Goal: Transaction & Acquisition: Purchase product/service

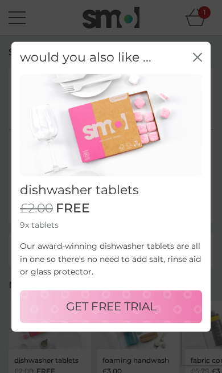
click at [115, 300] on p "GET FREE TRIAL" at bounding box center [111, 306] width 91 height 18
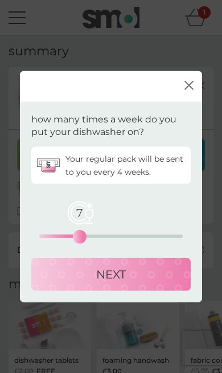
click at [125, 278] on p "NEXT" at bounding box center [111, 274] width 30 height 18
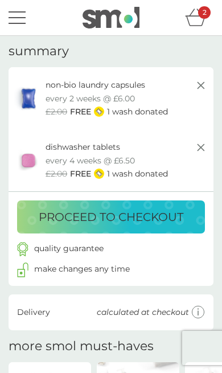
click at [171, 214] on p "proceed to checkout" at bounding box center [111, 217] width 145 height 18
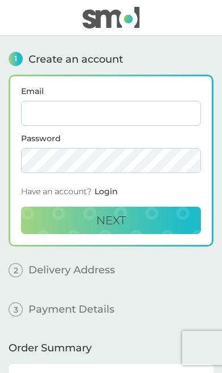
click at [46, 106] on input "Email" at bounding box center [111, 113] width 180 height 25
type input "[EMAIL_ADDRESS][DOMAIN_NAME]"
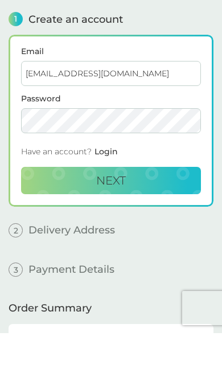
click at [147, 207] on button "Next" at bounding box center [111, 220] width 180 height 27
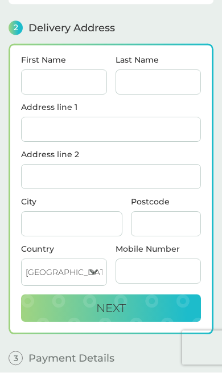
scroll to position [137, 0]
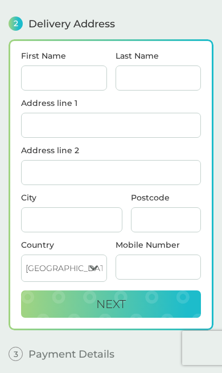
click at [54, 69] on input "First Name" at bounding box center [64, 77] width 86 height 25
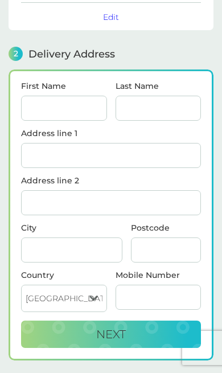
type input "[PERSON_NAME]"
type input "Hallsyke Cottage"
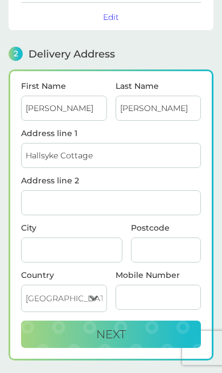
type input "Waterbeck"
type input "Lockerbie"
type input "DG11 3HW"
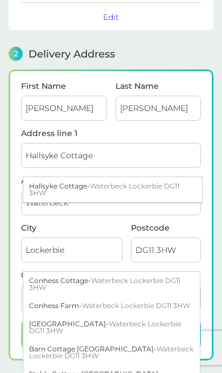
click at [179, 190] on span "Waterbeck Lockerbie DG11 3HW" at bounding box center [104, 189] width 150 height 15
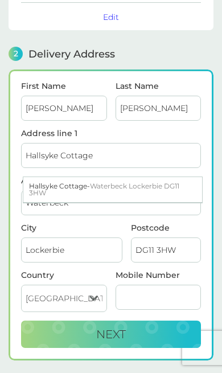
type input "Hallsyke Cottage, [GEOGRAPHIC_DATA]"
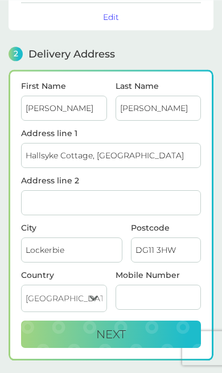
click at [122, 333] on span "Next" at bounding box center [111, 334] width 30 height 14
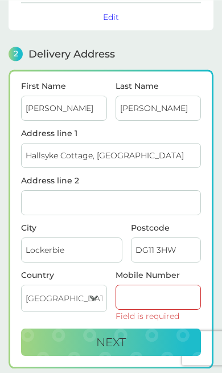
scroll to position [151, 0]
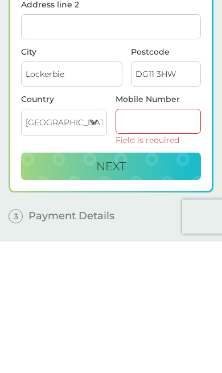
type input "07944895114"
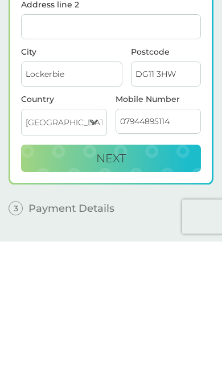
scroll to position [282, 0]
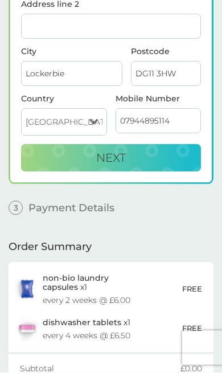
click at [132, 161] on button "Next" at bounding box center [111, 158] width 180 height 27
checkbox input "true"
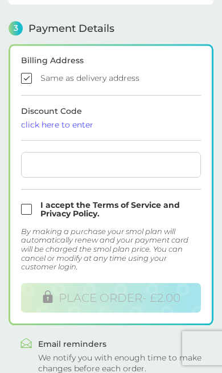
scroll to position [301, 0]
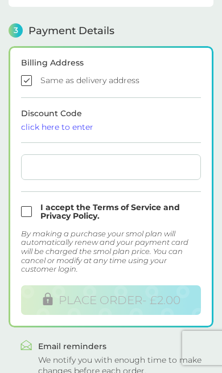
click at [22, 215] on input "checkbox" at bounding box center [111, 211] width 180 height 17
checkbox input "true"
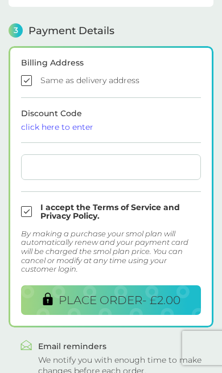
click at [122, 301] on span "PLACE ORDER - £2.00" at bounding box center [120, 300] width 122 height 14
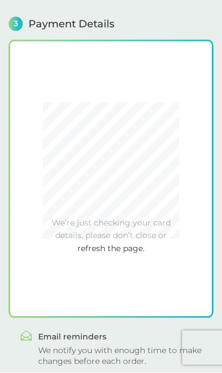
scroll to position [308, 0]
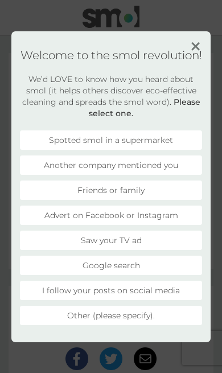
click at [140, 200] on li "Friends or family" at bounding box center [111, 189] width 182 height 19
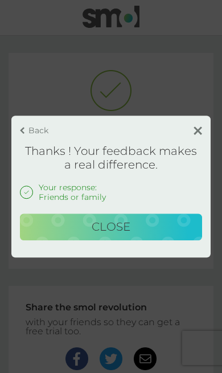
click at [136, 224] on button "Close" at bounding box center [111, 227] width 182 height 27
